Goal: Task Accomplishment & Management: Manage account settings

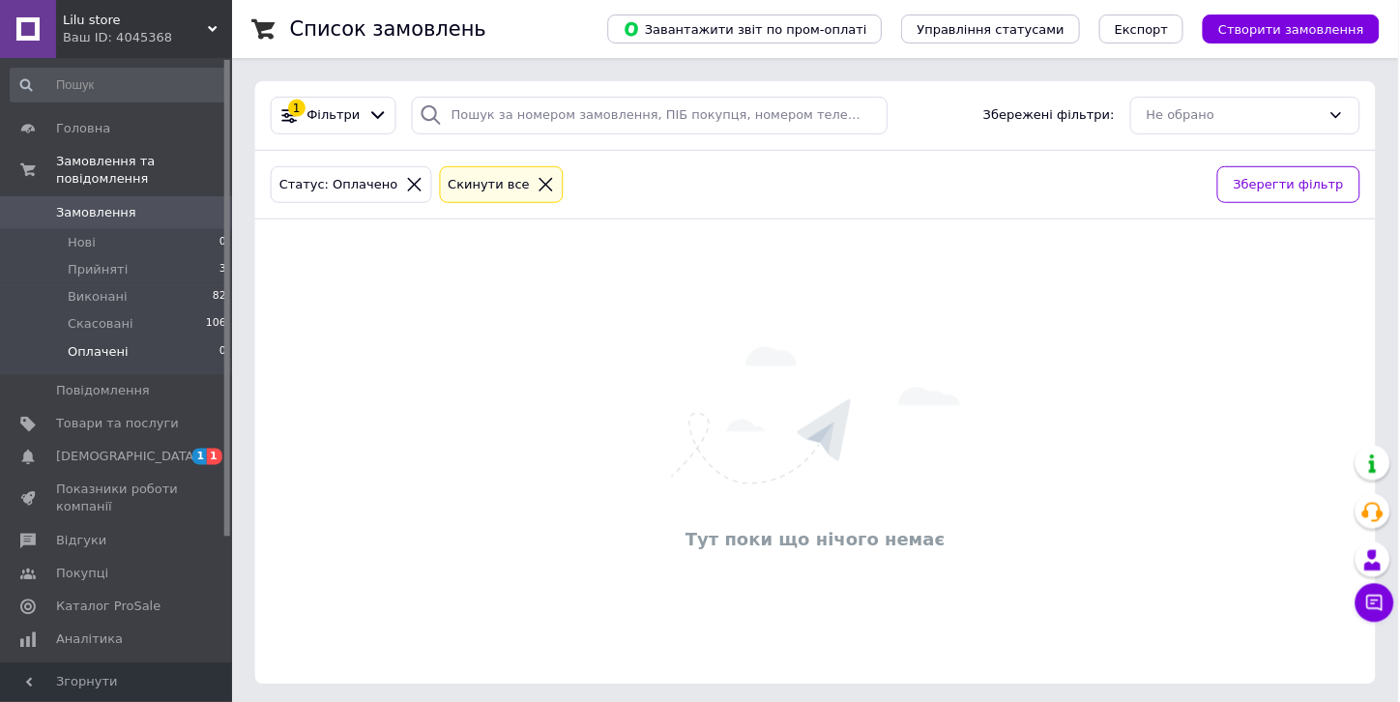
click at [130, 232] on li "Нові 0" at bounding box center [119, 242] width 238 height 27
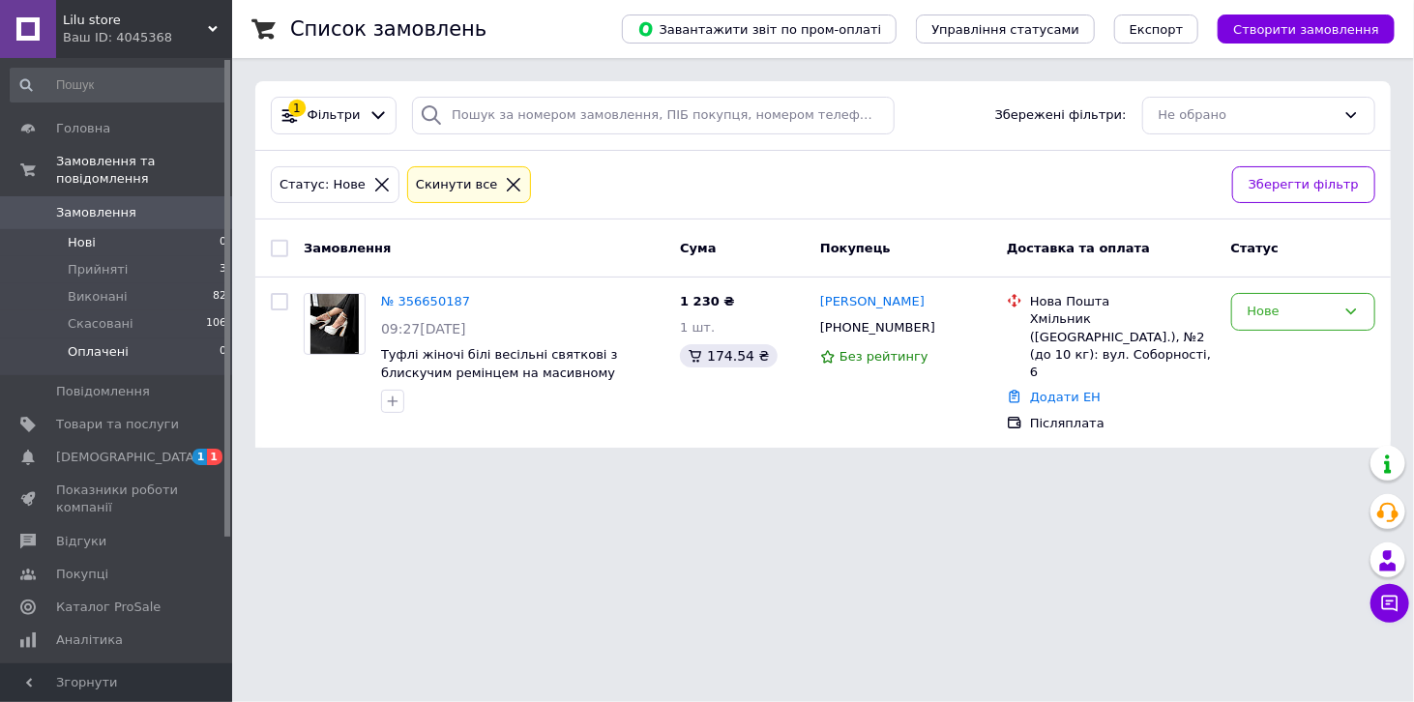
click at [180, 338] on li "Оплачені 0" at bounding box center [119, 356] width 238 height 37
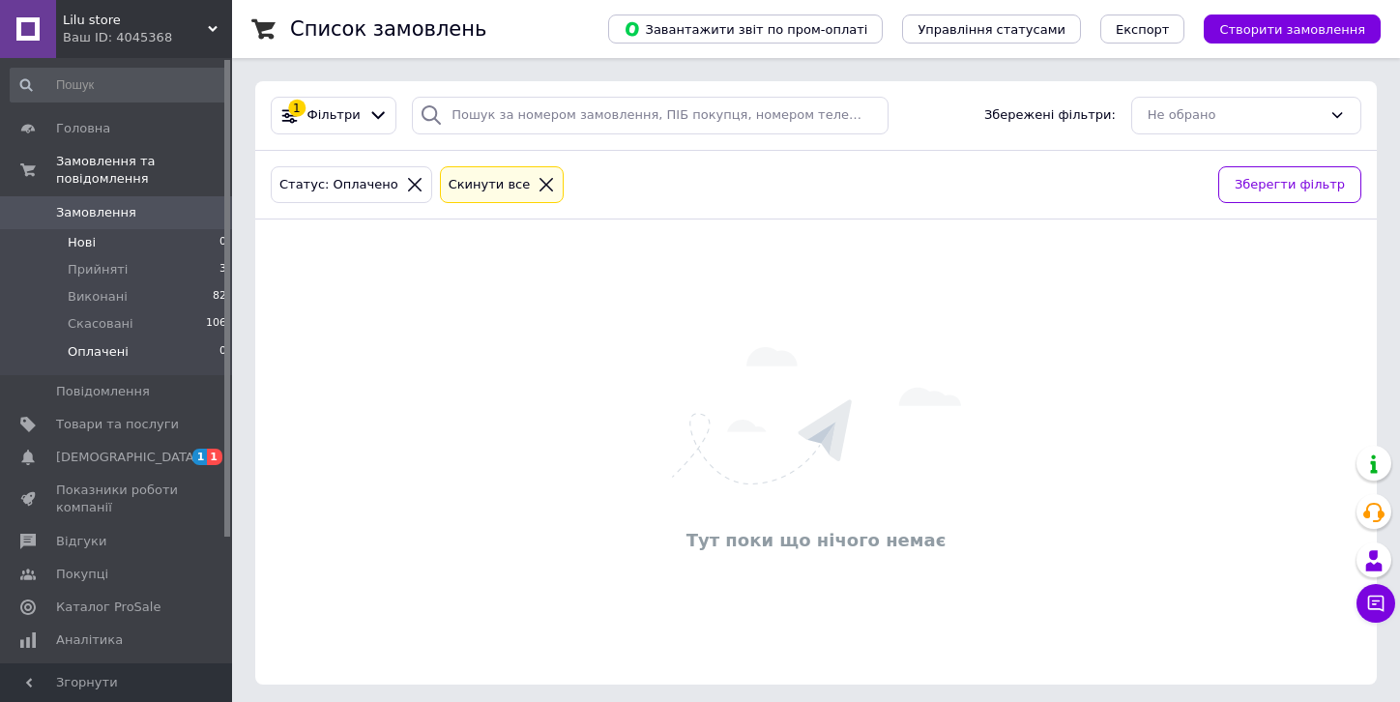
click at [151, 229] on li "Нові 0" at bounding box center [119, 242] width 238 height 27
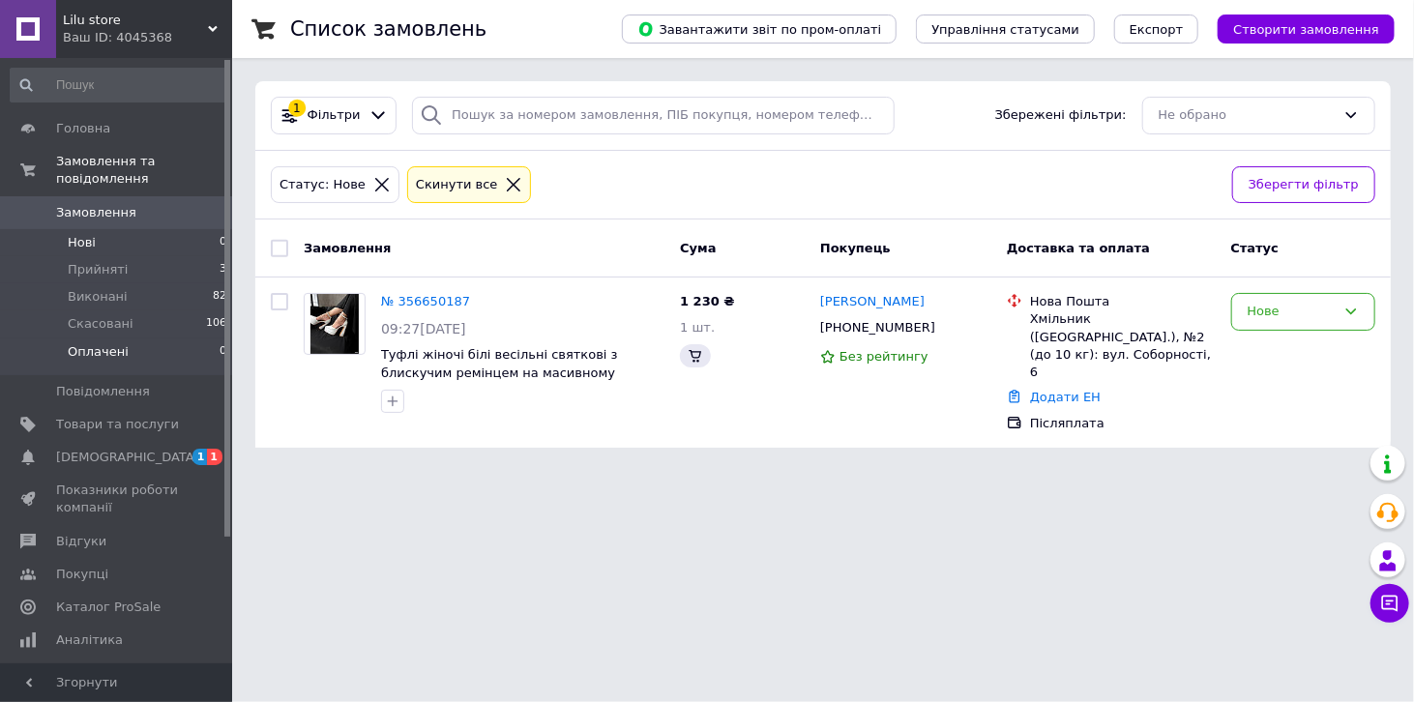
click at [102, 343] on span "Оплачені" at bounding box center [98, 351] width 61 height 17
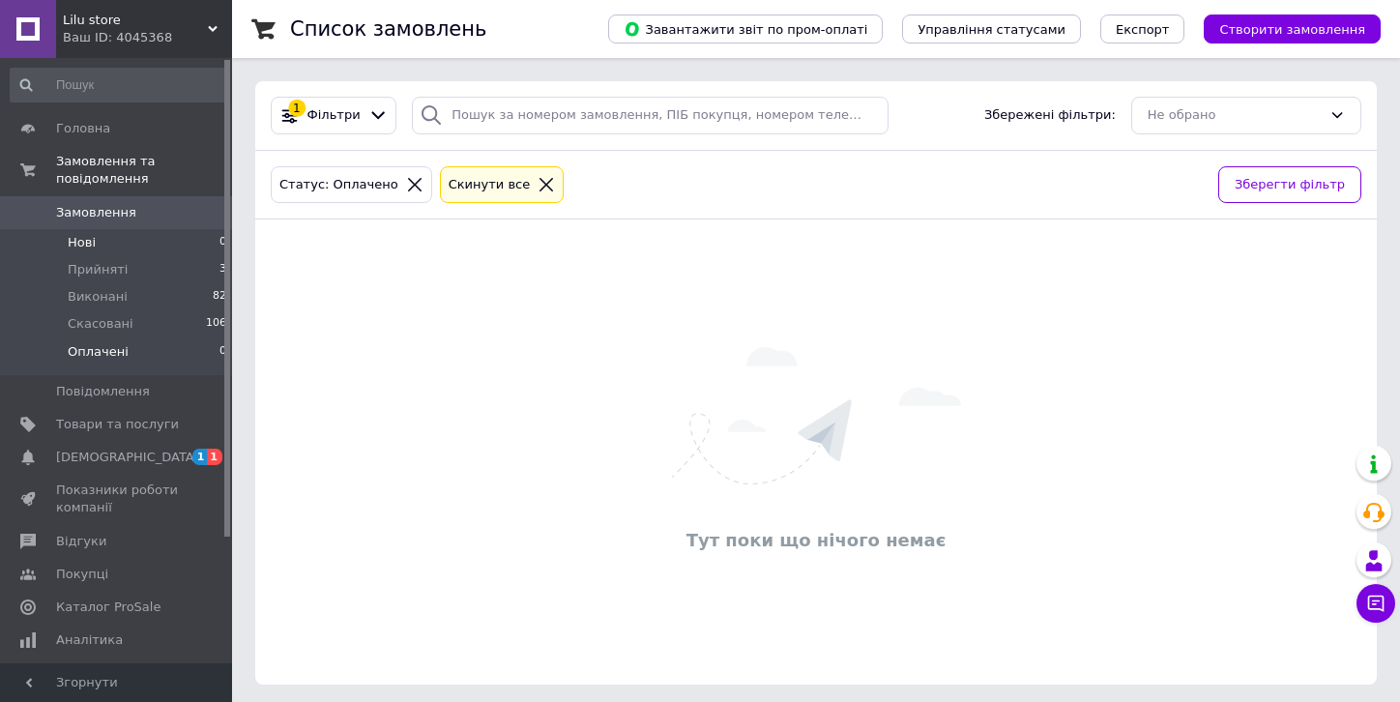
click at [105, 232] on li "Нові 0" at bounding box center [119, 242] width 238 height 27
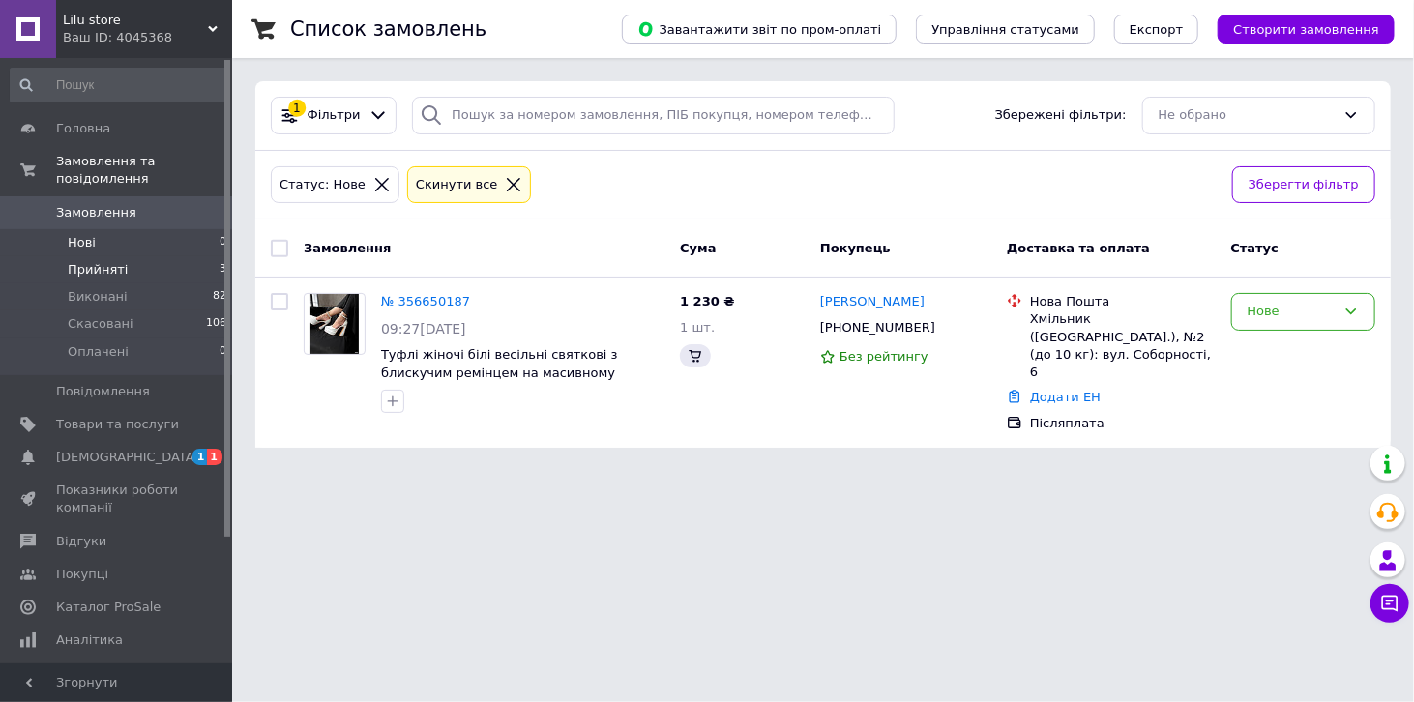
click at [97, 261] on span "Прийняті" at bounding box center [98, 269] width 60 height 17
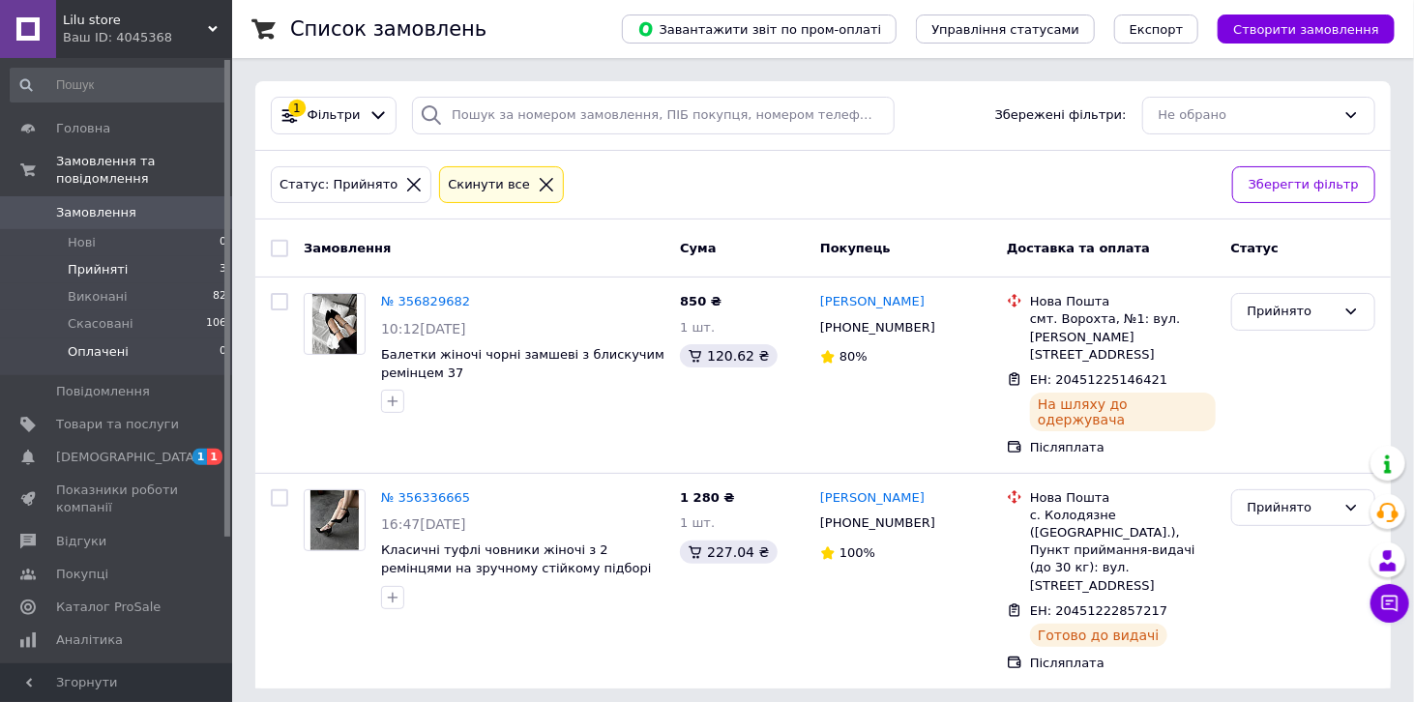
click at [132, 338] on li "Оплачені 0" at bounding box center [119, 356] width 238 height 37
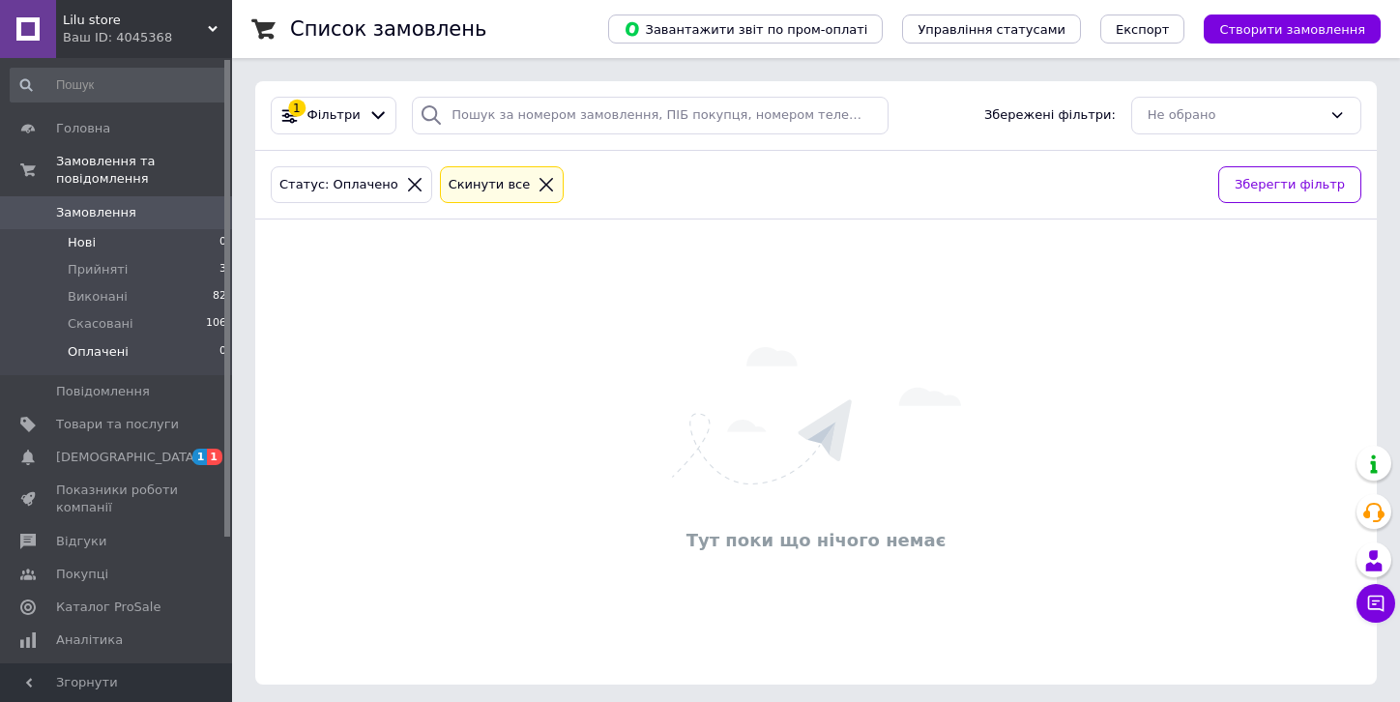
click at [131, 229] on li "Нові 0" at bounding box center [119, 242] width 238 height 27
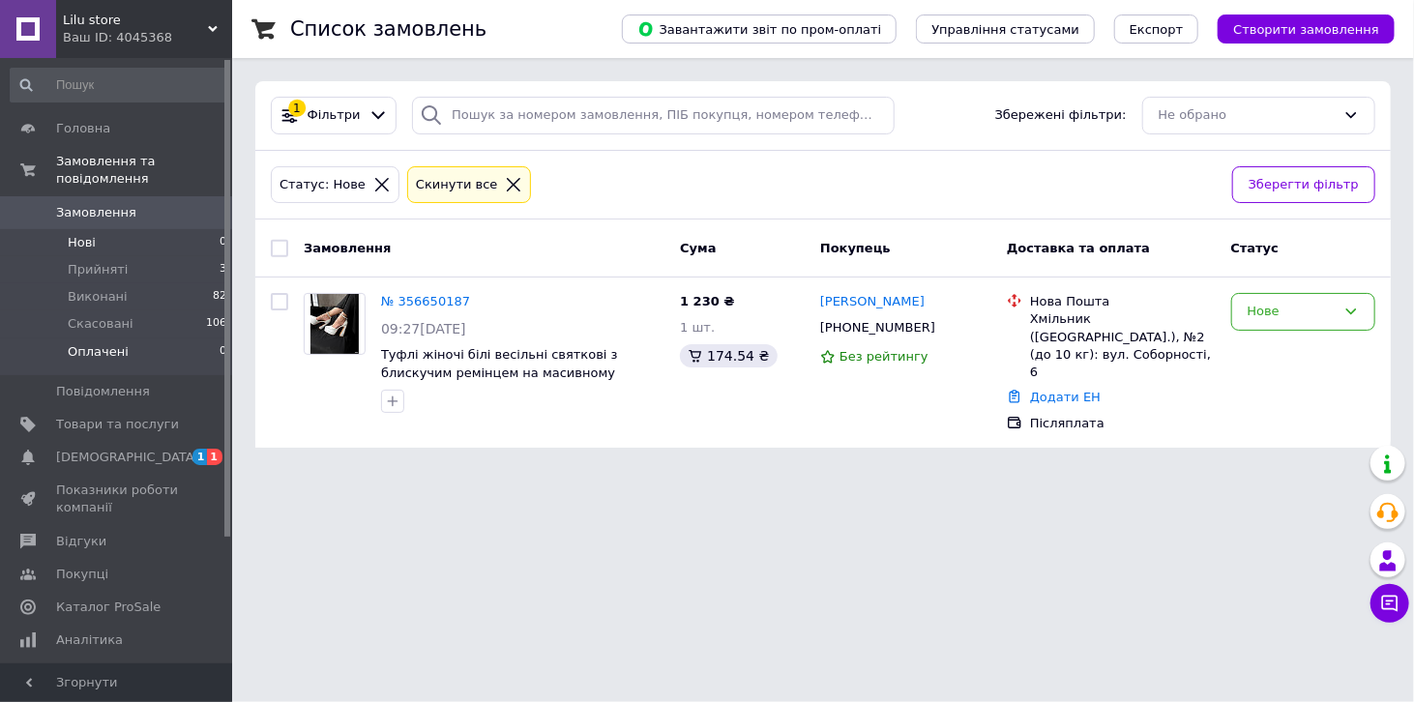
click at [120, 338] on li "Оплачені 0" at bounding box center [119, 356] width 238 height 37
